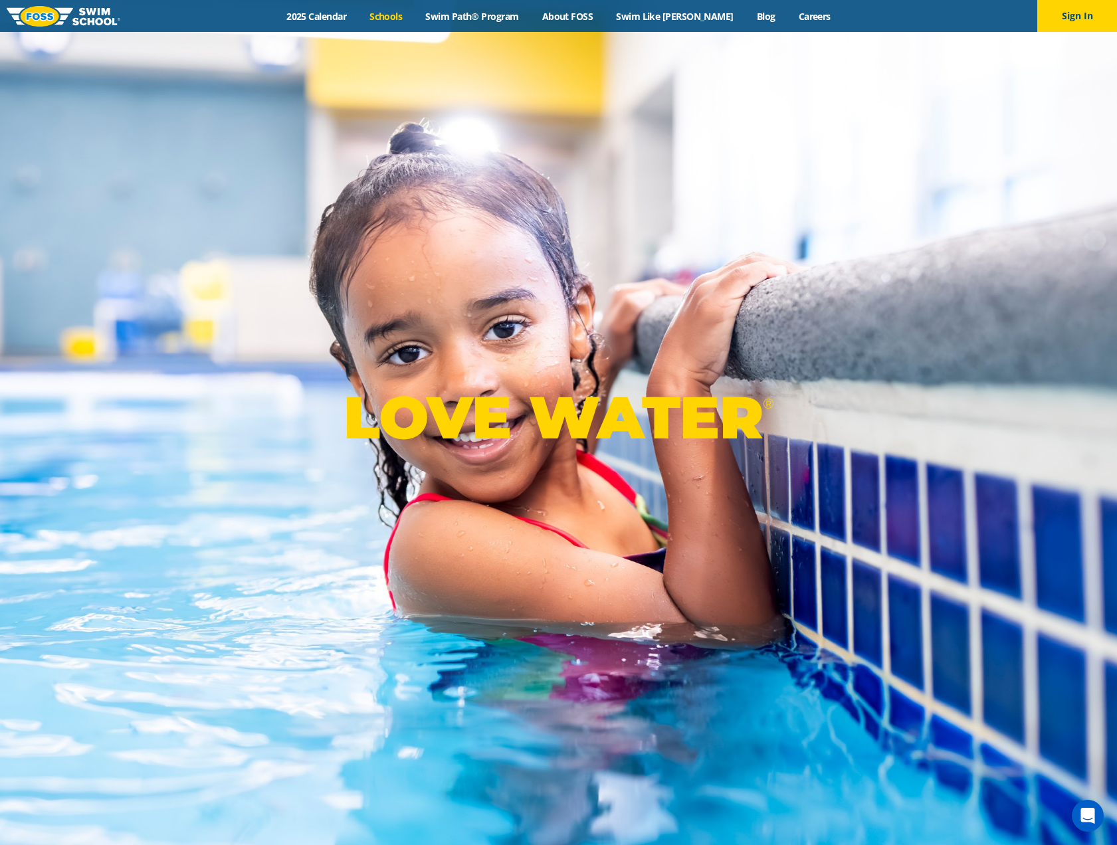
click at [406, 13] on link "Schools" at bounding box center [386, 16] width 56 height 13
click at [684, 17] on link "Swim Like [PERSON_NAME]" at bounding box center [675, 16] width 141 height 13
